Goal: Task Accomplishment & Management: Manage account settings

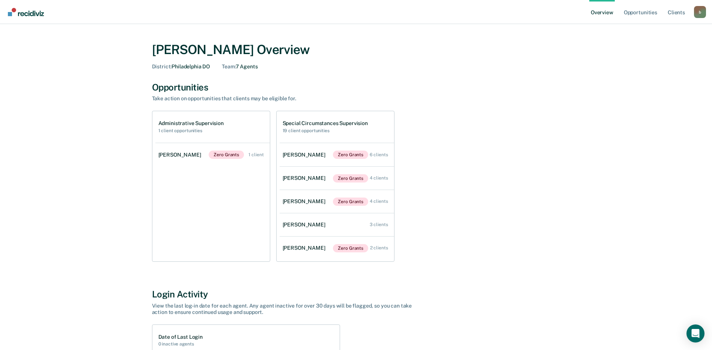
click at [602, 12] on link "Overview" at bounding box center [602, 12] width 26 height 24
click at [645, 13] on link "Opportunities" at bounding box center [640, 12] width 36 height 24
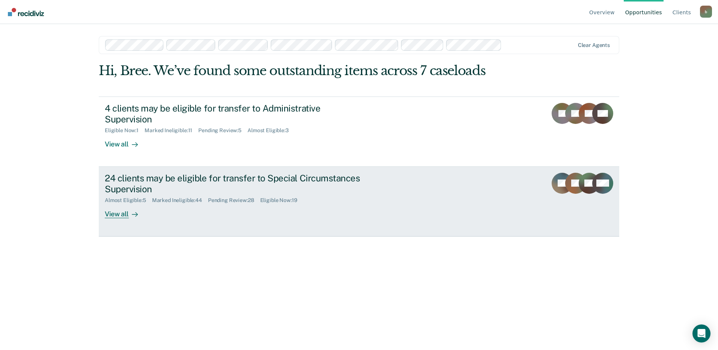
click at [273, 173] on div "24 clients may be eligible for transfer to Special Circumstances Supervision" at bounding box center [237, 184] width 264 height 22
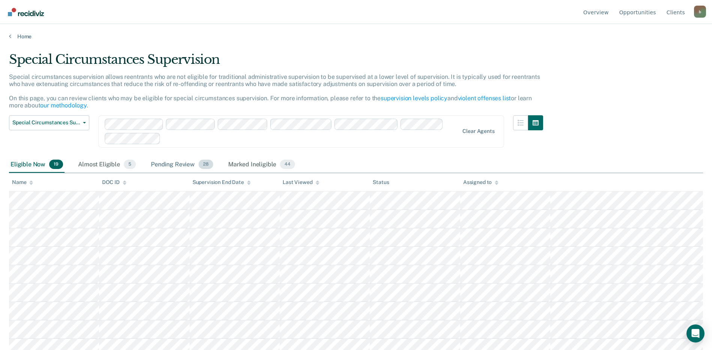
drag, startPoint x: 182, startPoint y: 164, endPoint x: 212, endPoint y: 189, distance: 38.9
click at [182, 164] on div "Pending Review 28" at bounding box center [181, 165] width 65 height 17
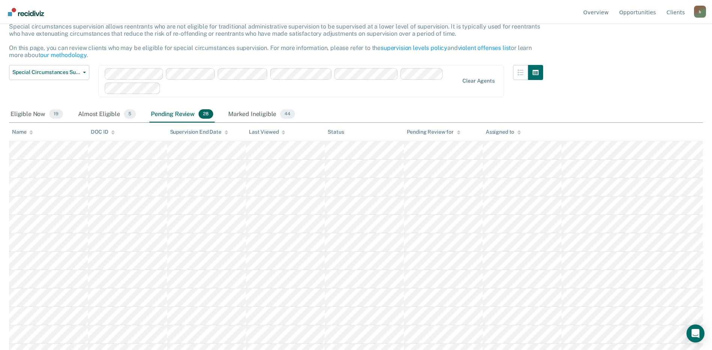
scroll to position [93, 0]
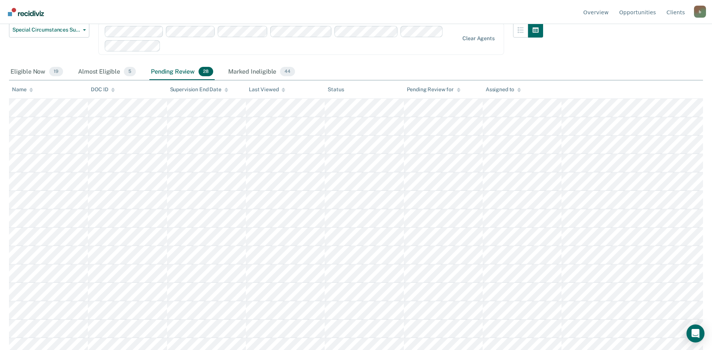
drag, startPoint x: 709, startPoint y: 149, endPoint x: 707, endPoint y: 142, distance: 7.6
click at [709, 148] on main "Special Circumstances Supervision Special circumstances supervision allows reen…" at bounding box center [356, 101] width 712 height 308
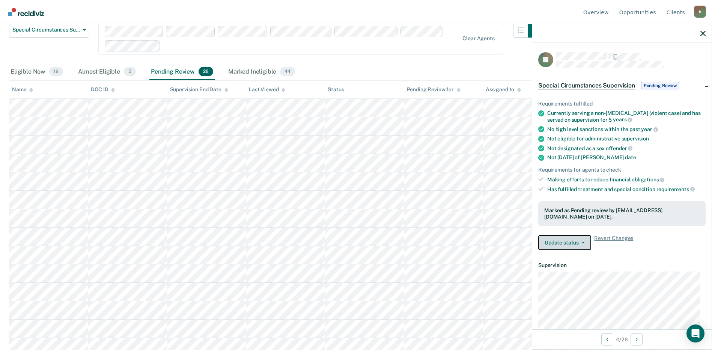
click at [580, 242] on span "button" at bounding box center [582, 243] width 6 height 2
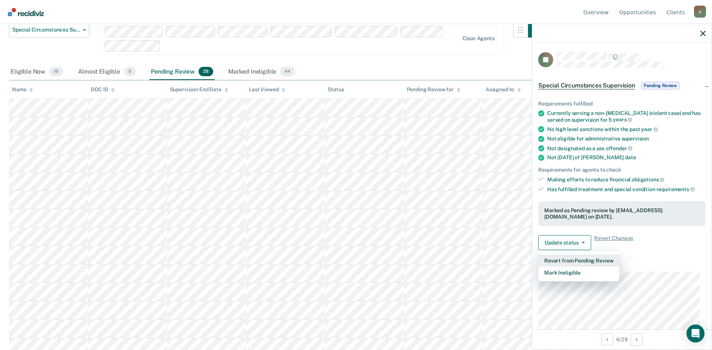
click at [570, 260] on button "Revert from Pending Review" at bounding box center [578, 261] width 81 height 12
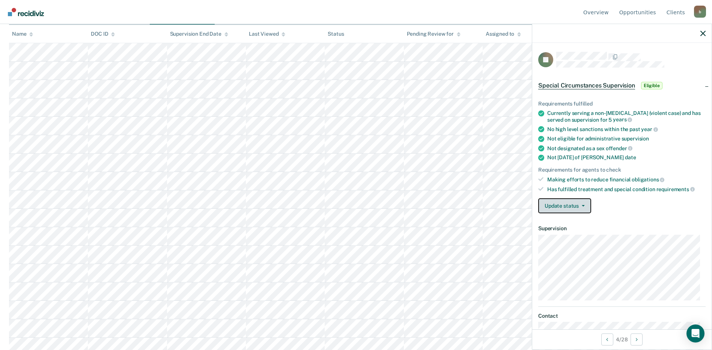
scroll to position [120, 0]
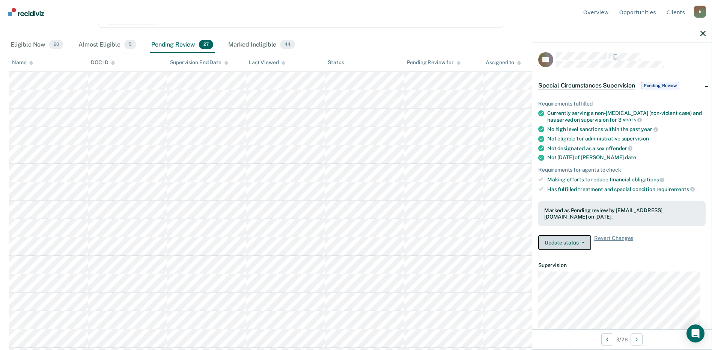
click at [582, 242] on icon "button" at bounding box center [583, 243] width 3 height 2
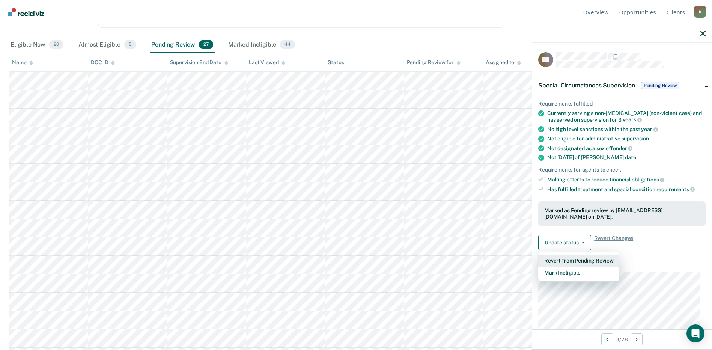
click at [568, 257] on button "Revert from Pending Review" at bounding box center [578, 261] width 81 height 12
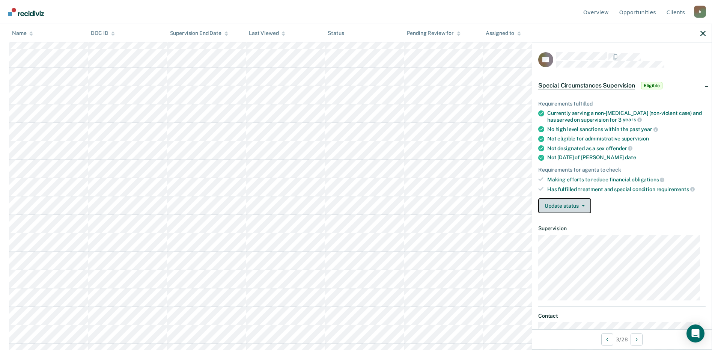
scroll to position [320, 0]
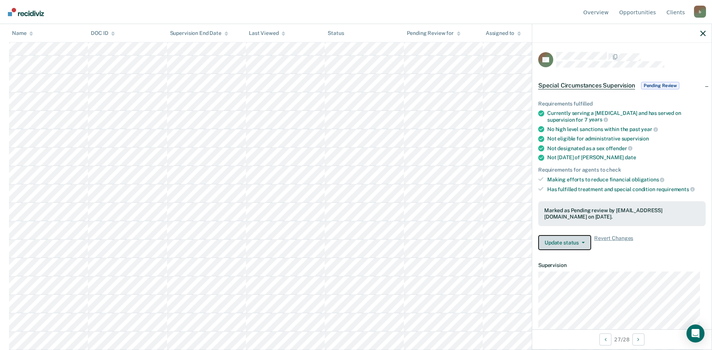
click at [583, 242] on icon "button" at bounding box center [583, 243] width 3 height 2
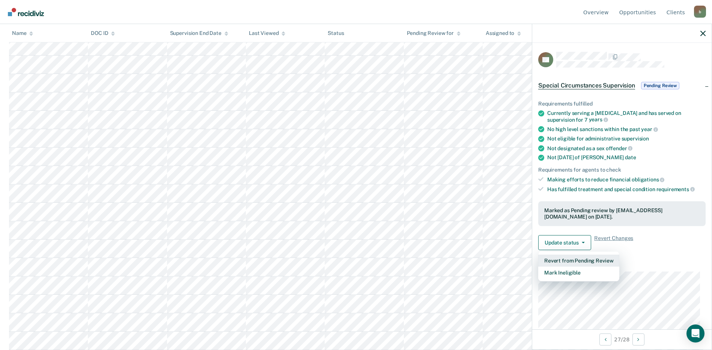
click at [559, 261] on button "Revert from Pending Review" at bounding box center [578, 261] width 81 height 12
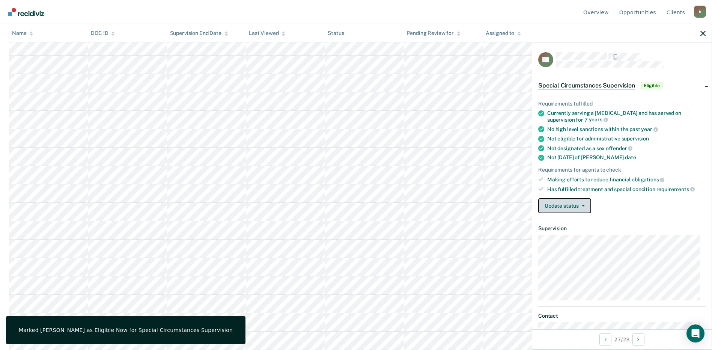
scroll to position [301, 0]
